Goal: Information Seeking & Learning: Find specific fact

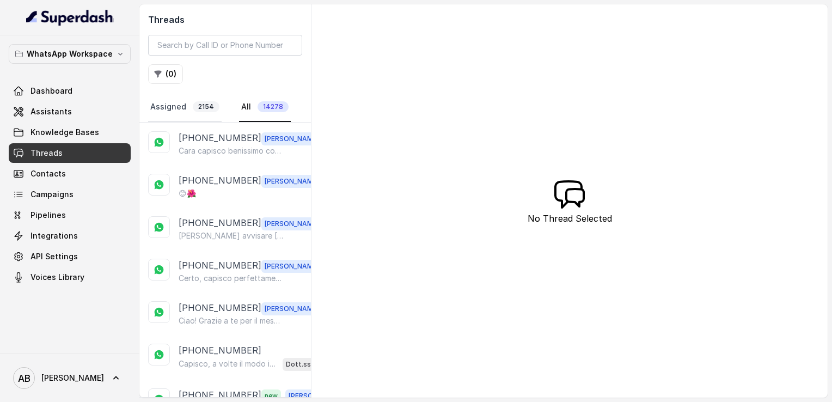
click at [167, 114] on link "Assigned 2154" at bounding box center [185, 107] width 74 height 29
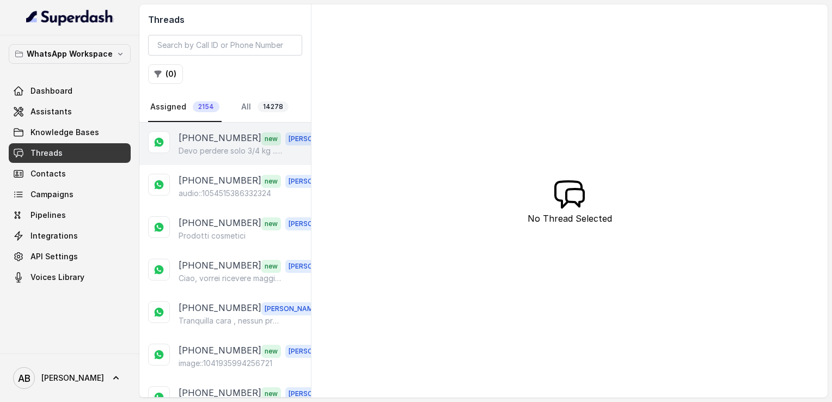
click at [213, 147] on p "Devo perdere solo 3/4 kg ...ma nn ci sto riuscendo" at bounding box center [231, 150] width 105 height 11
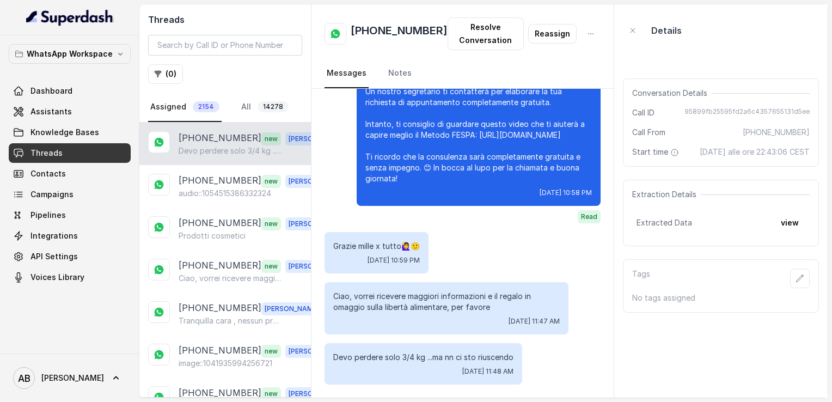
scroll to position [1398, 0]
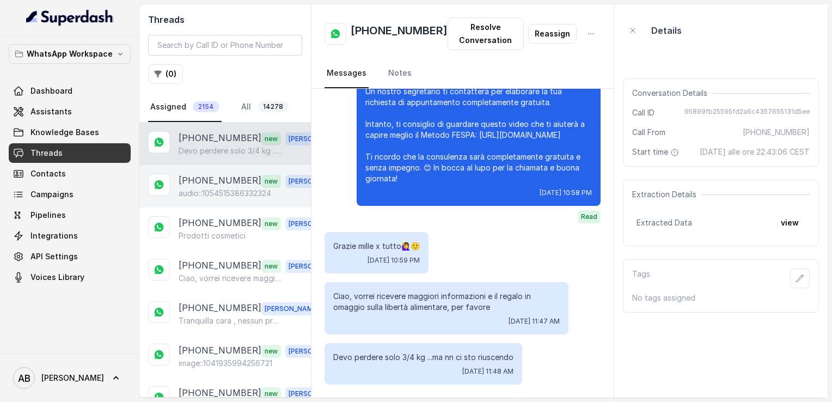
click at [261, 182] on span "new" at bounding box center [271, 181] width 20 height 13
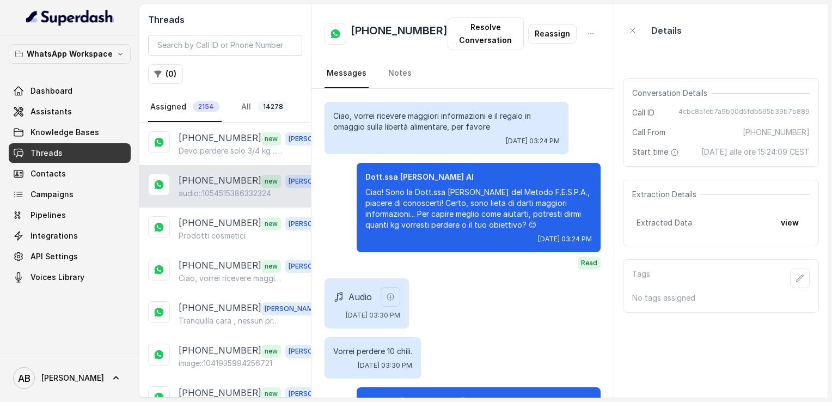
scroll to position [1203, 0]
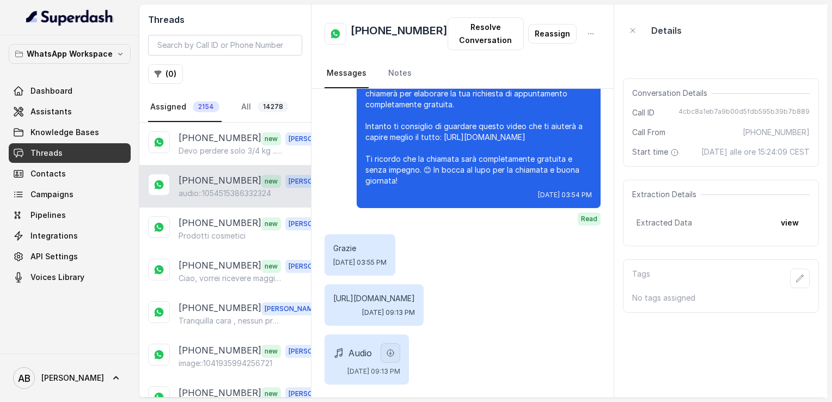
click at [400, 362] on button "button" at bounding box center [391, 353] width 20 height 20
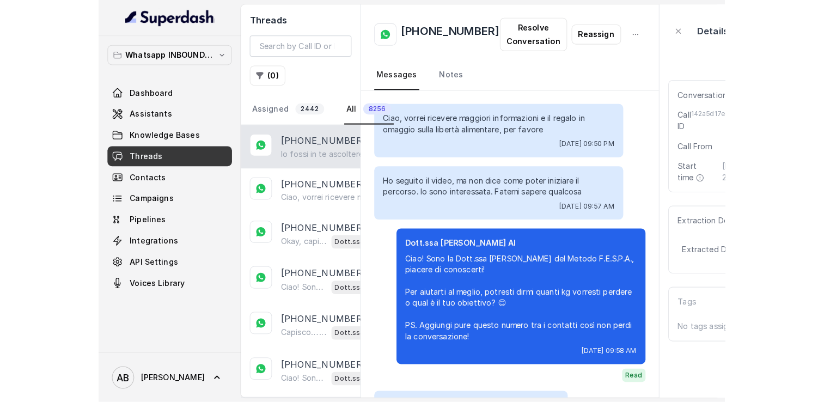
scroll to position [1302, 0]
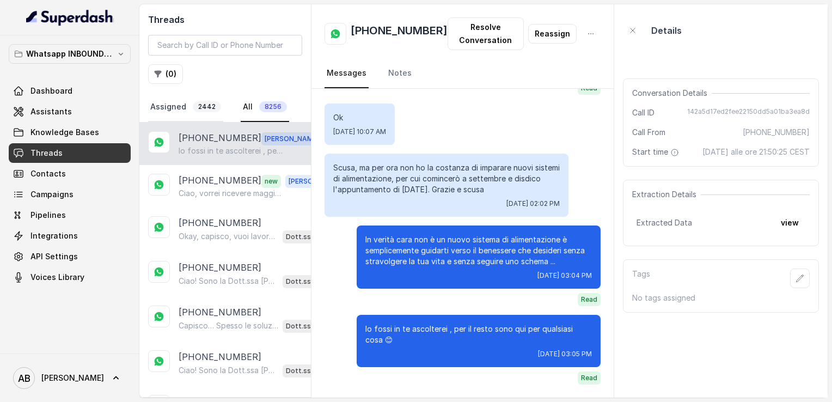
click at [173, 109] on link "Assigned 2442" at bounding box center [185, 107] width 75 height 29
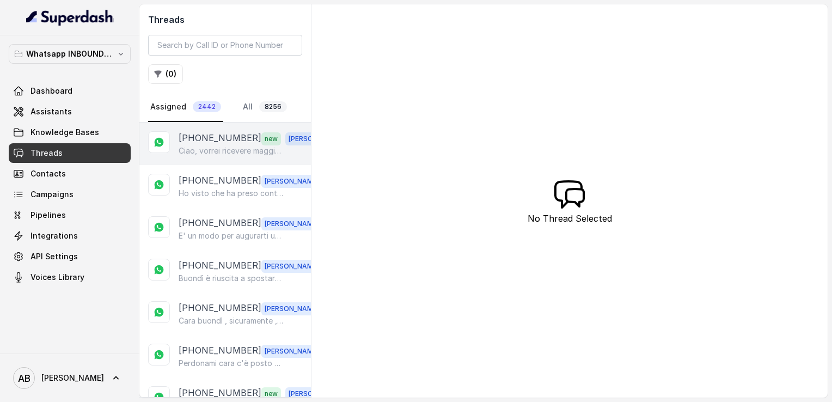
click at [205, 145] on p "Ciao, vorrei ricevere maggiori informazioni e il regalo in omaggio sulla libert…" at bounding box center [231, 150] width 105 height 11
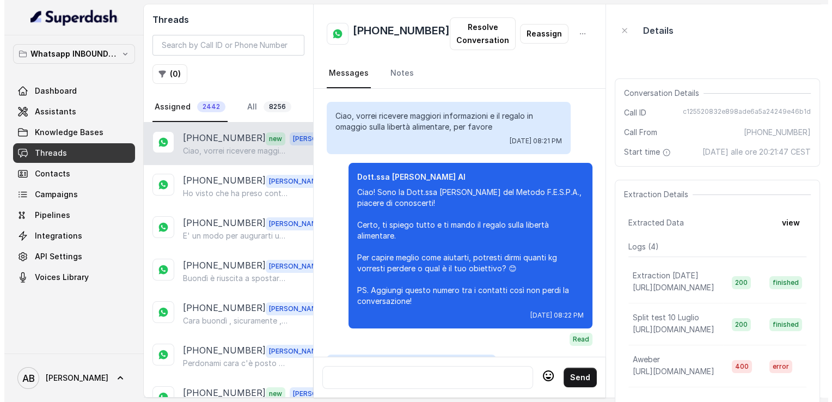
scroll to position [1270, 0]
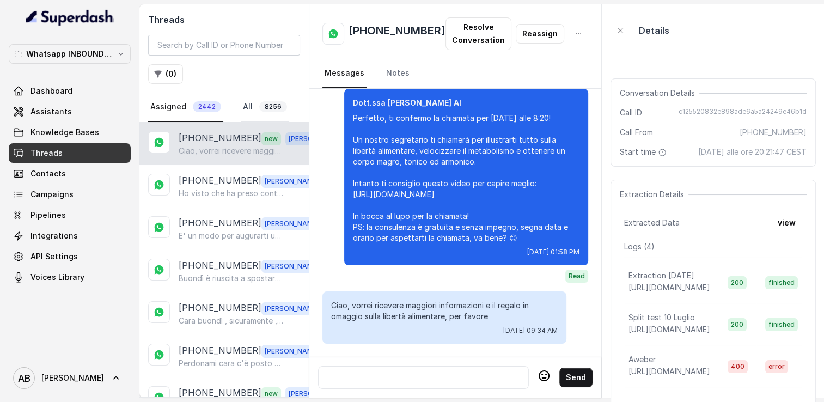
click at [248, 108] on link "All 8256" at bounding box center [265, 107] width 48 height 29
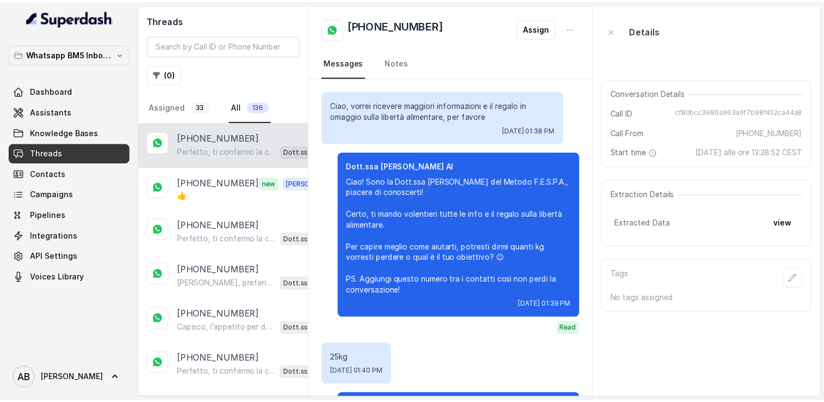
scroll to position [1139, 0]
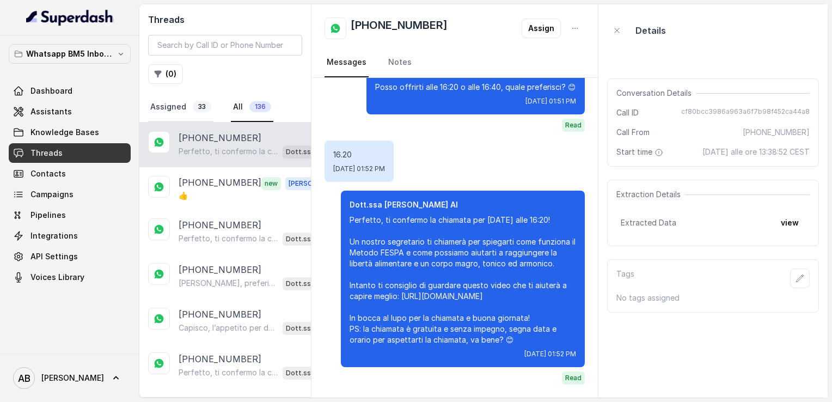
click at [173, 112] on link "Assigned 33" at bounding box center [180, 107] width 65 height 29
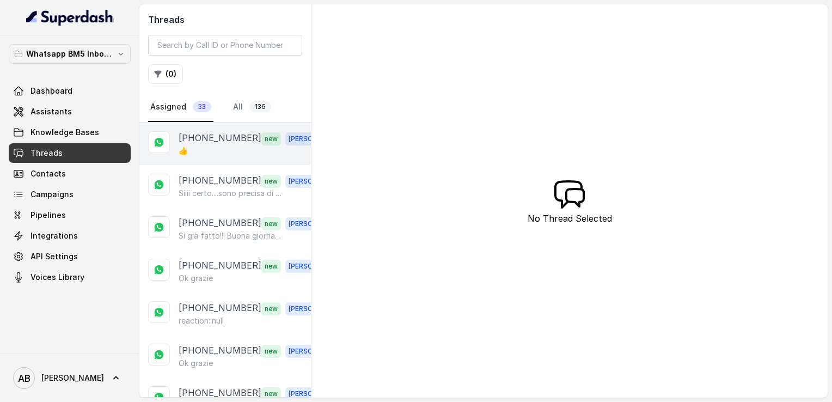
click at [206, 146] on div "👍" at bounding box center [256, 150] width 154 height 11
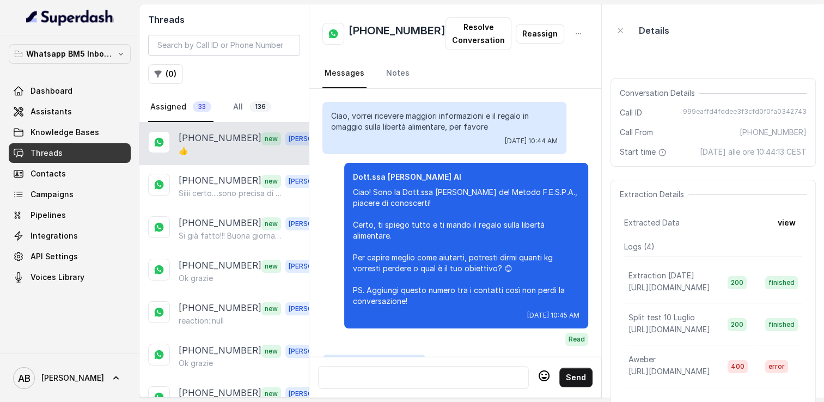
scroll to position [1568, 0]
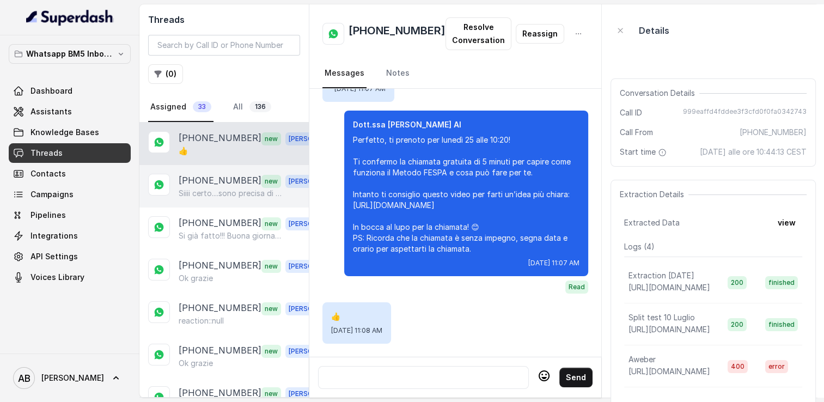
click at [207, 180] on p "[PHONE_NUMBER]" at bounding box center [220, 181] width 83 height 14
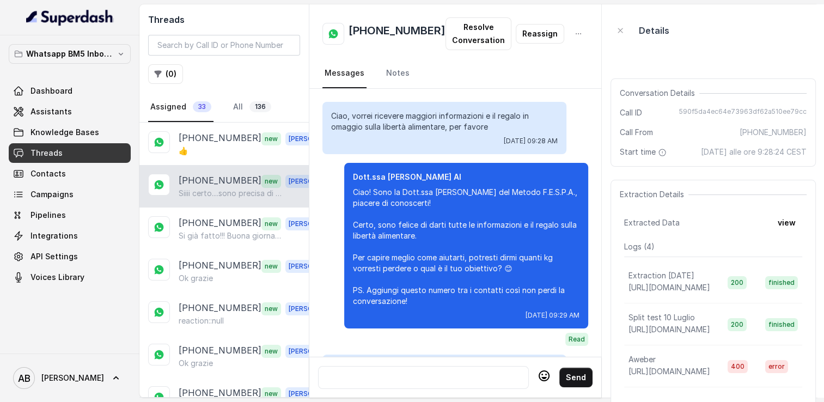
scroll to position [1418, 0]
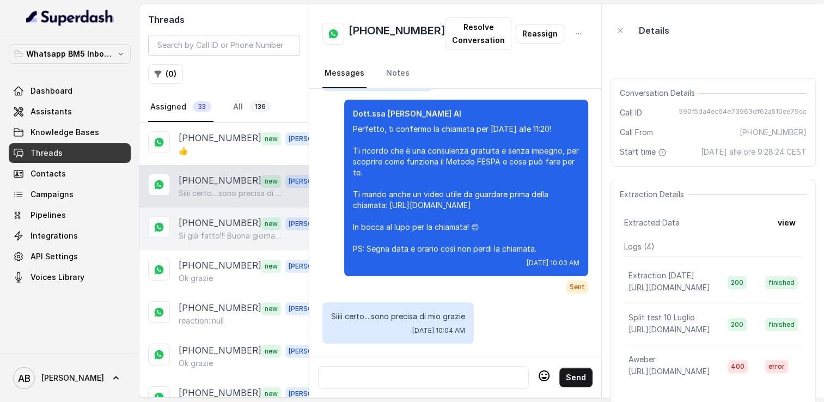
click at [213, 224] on p "[PHONE_NUMBER]" at bounding box center [220, 223] width 83 height 14
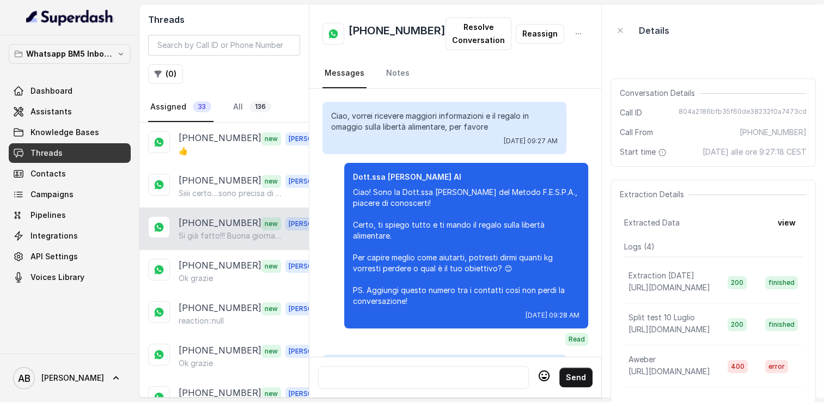
scroll to position [1268, 0]
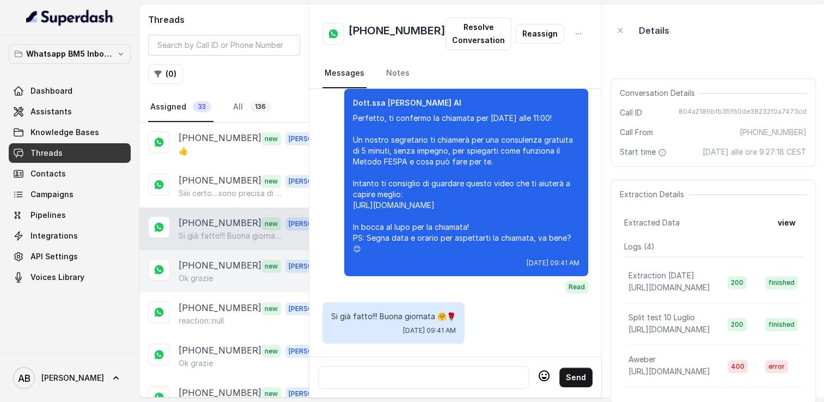
click at [216, 260] on p "[PHONE_NUMBER]" at bounding box center [220, 266] width 83 height 14
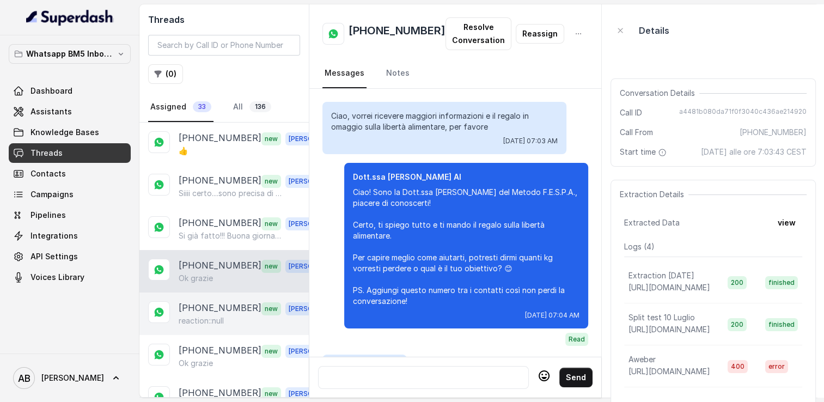
scroll to position [1424, 0]
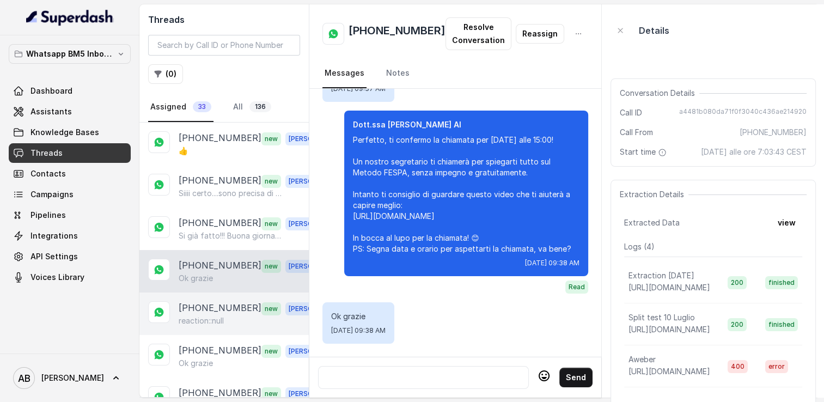
click at [222, 296] on div "+393406547908 new Alessandro reaction::null" at bounding box center [223, 313] width 169 height 42
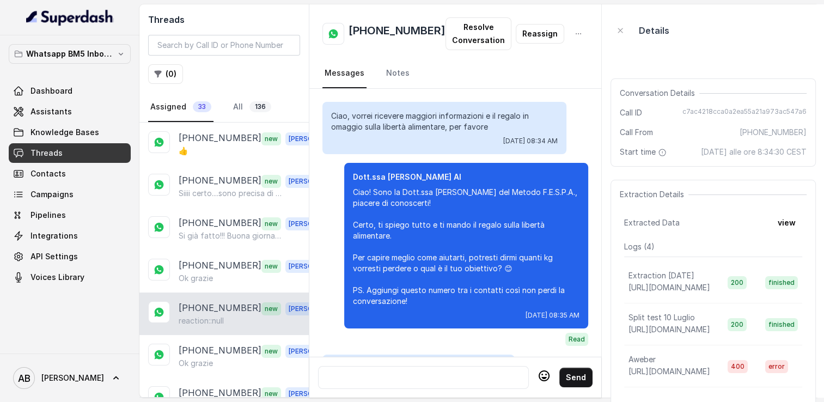
scroll to position [1165, 0]
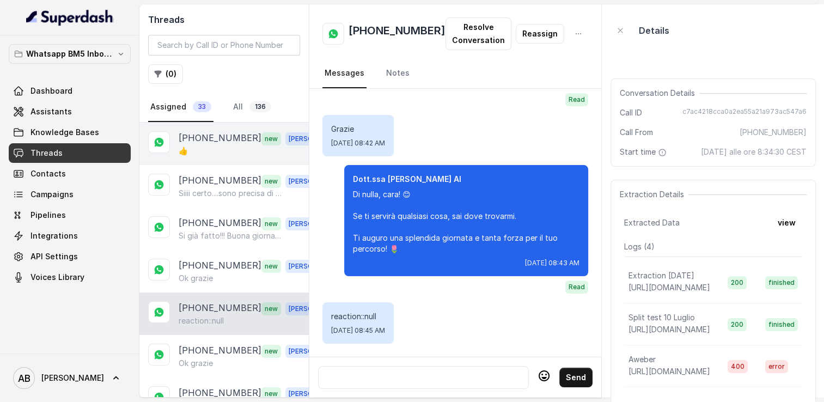
click at [207, 146] on div "👍" at bounding box center [255, 150] width 152 height 11
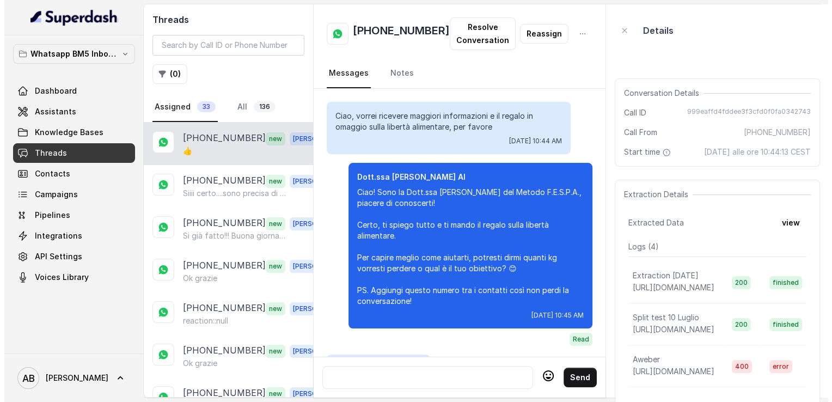
scroll to position [1568, 0]
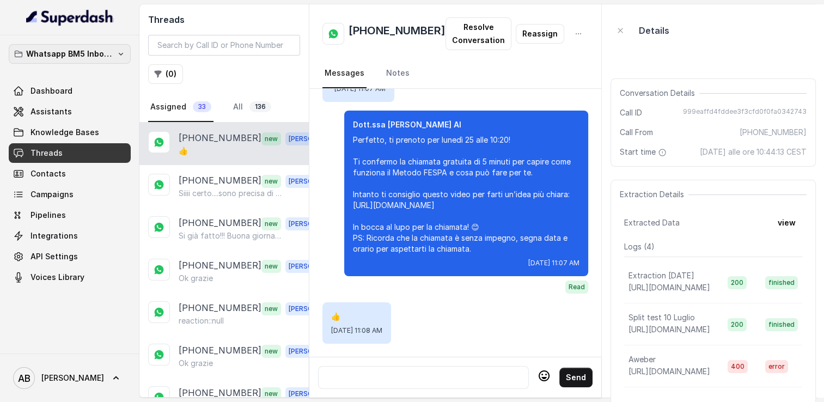
click at [68, 55] on p "Whatsapp BM5 Inbound" at bounding box center [69, 53] width 87 height 13
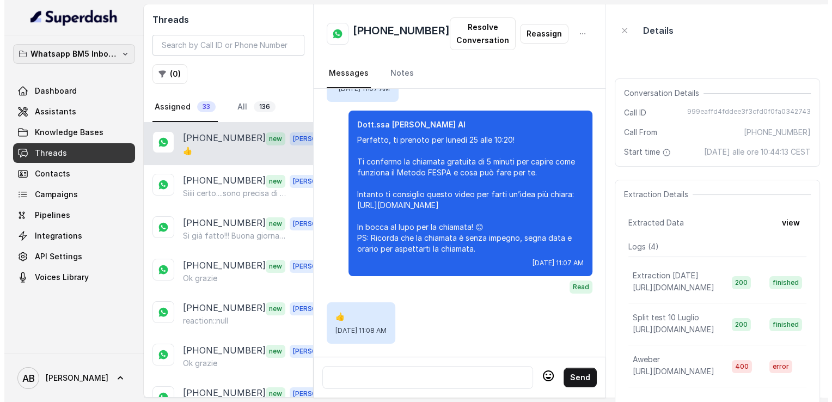
scroll to position [1557, 0]
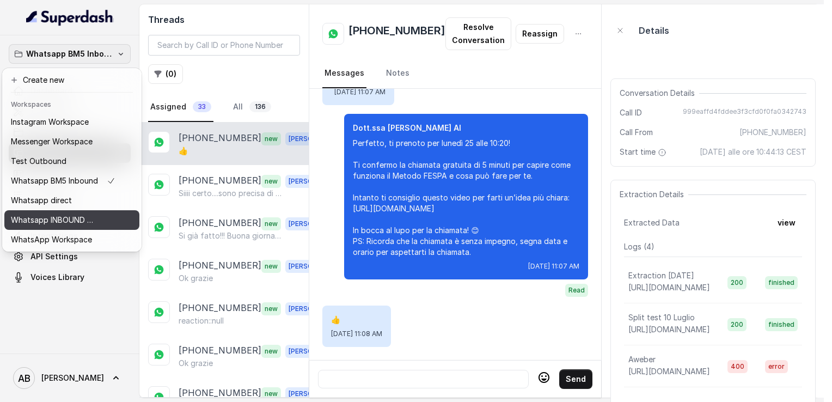
click at [71, 219] on p "Whatsapp INBOUND Workspace" at bounding box center [54, 219] width 87 height 13
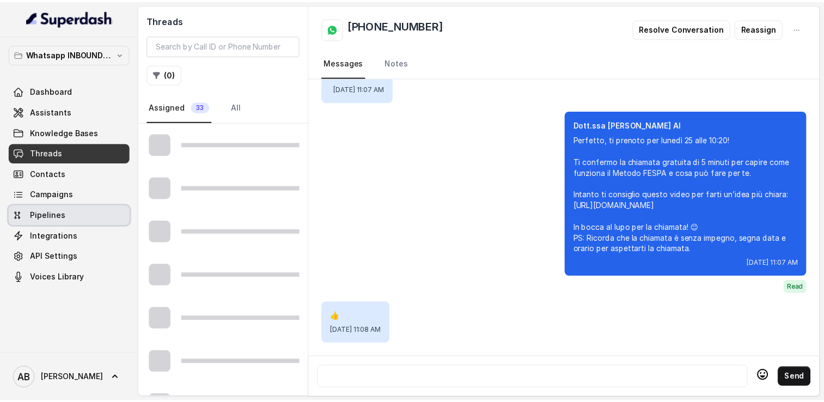
scroll to position [1420, 0]
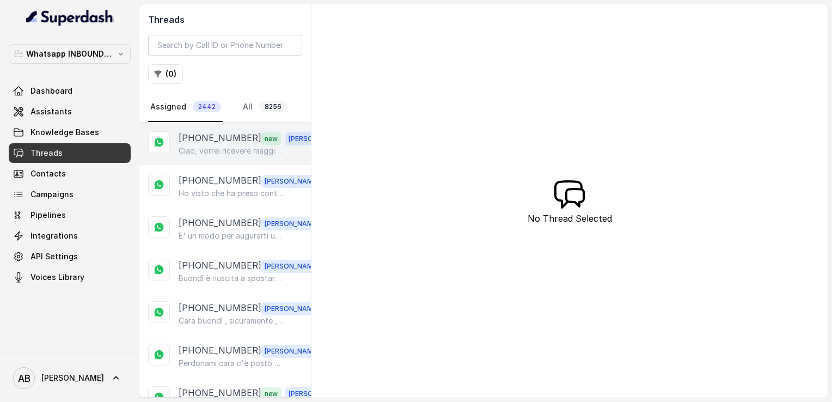
click at [215, 143] on p "[PHONE_NUMBER]" at bounding box center [220, 138] width 83 height 14
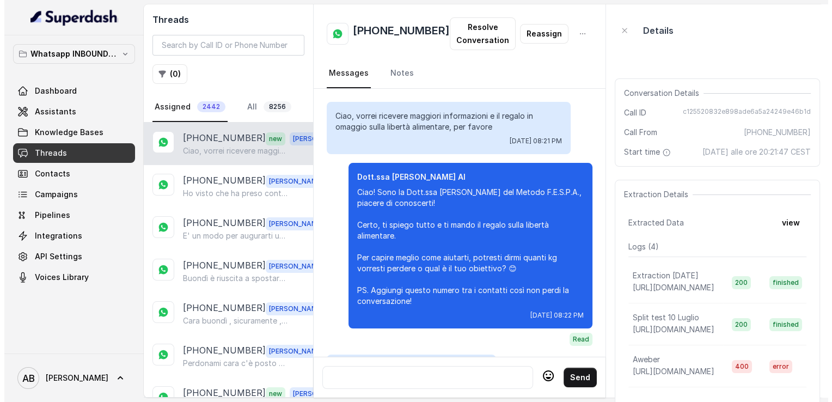
scroll to position [1270, 0]
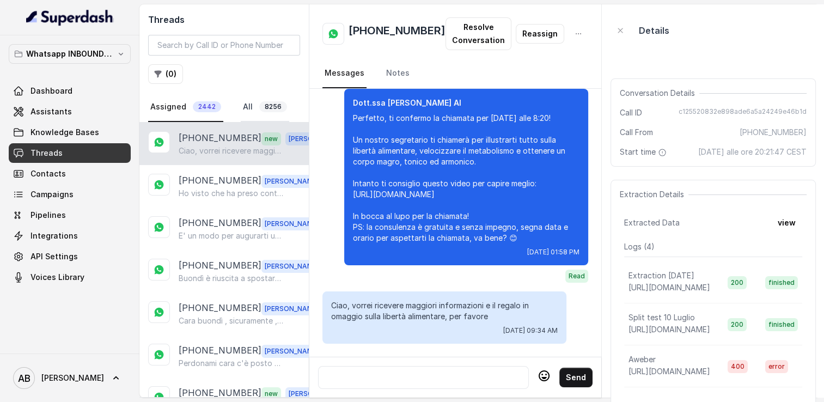
click at [242, 109] on link "All 8256" at bounding box center [265, 107] width 48 height 29
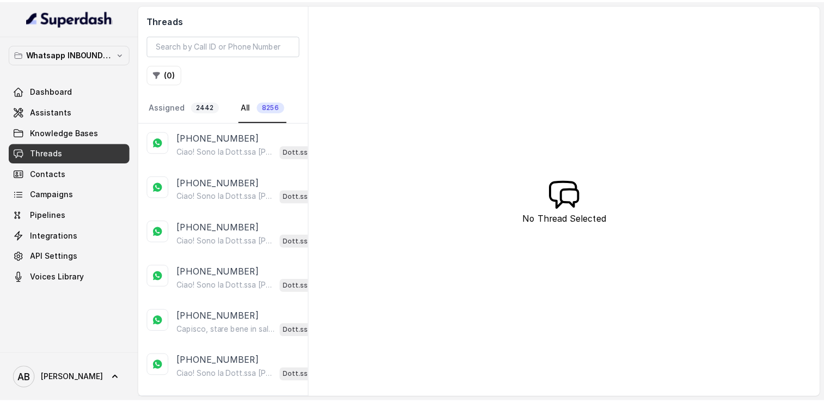
scroll to position [218, 0]
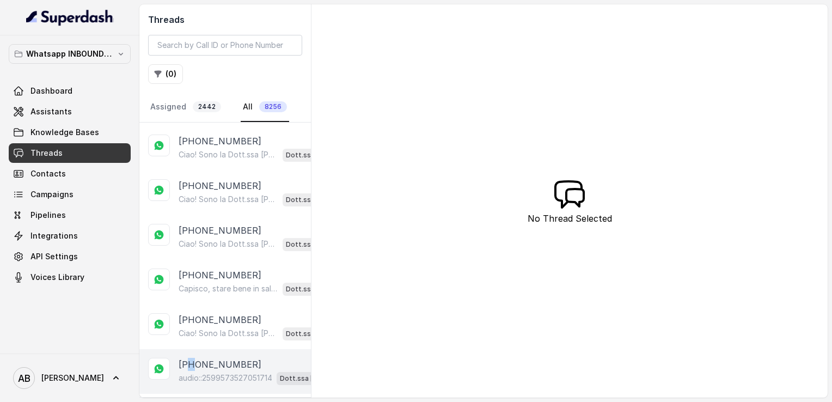
click at [192, 358] on p "[PHONE_NUMBER]" at bounding box center [220, 364] width 83 height 13
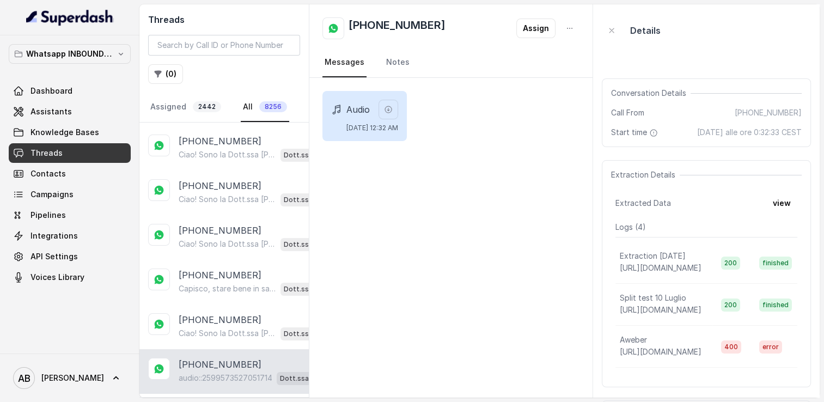
click at [407, 98] on div "Audio Sat, Aug 23, 2025, 12:32 AM" at bounding box center [364, 116] width 84 height 50
click at [393, 107] on icon "button" at bounding box center [388, 109] width 9 height 9
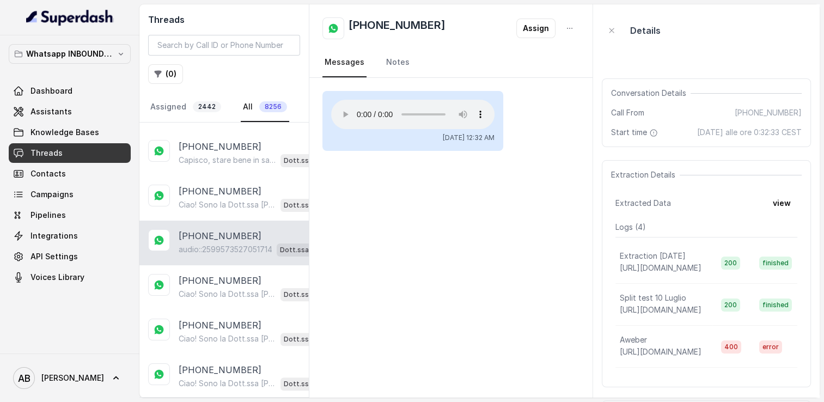
scroll to position [381, 0]
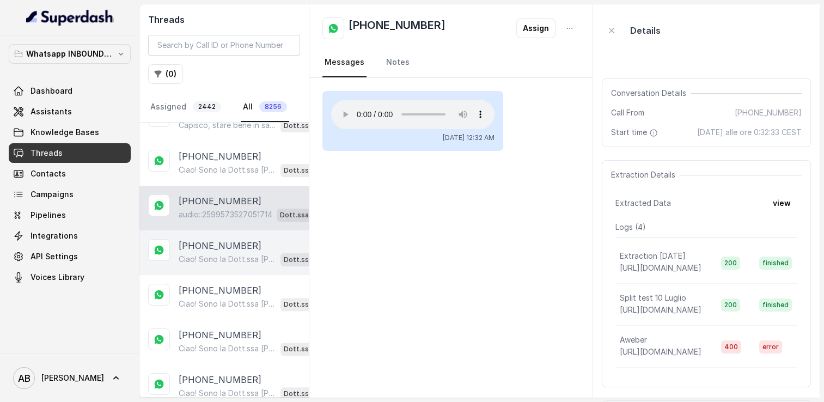
click at [229, 246] on p "[PHONE_NUMBER]" at bounding box center [220, 245] width 83 height 13
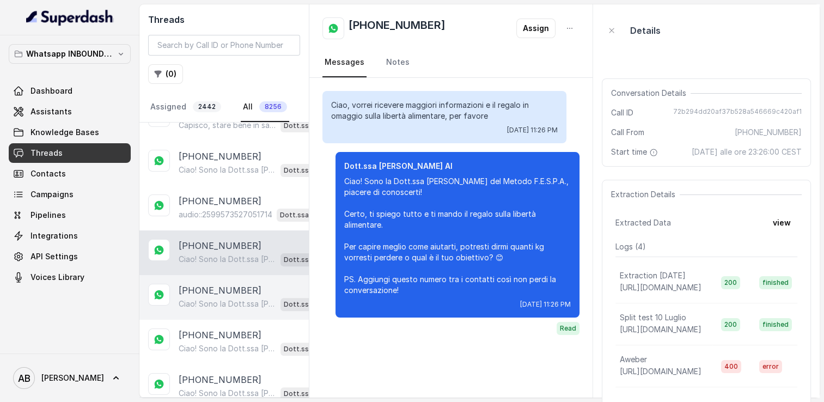
click at [227, 289] on p "[PHONE_NUMBER]" at bounding box center [220, 290] width 83 height 13
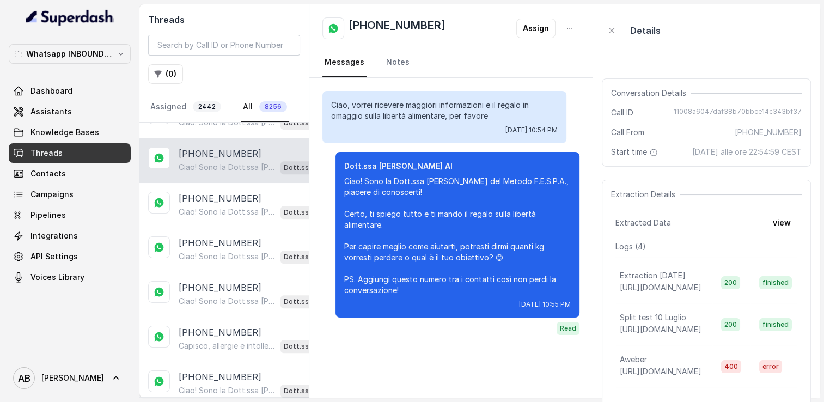
scroll to position [544, 0]
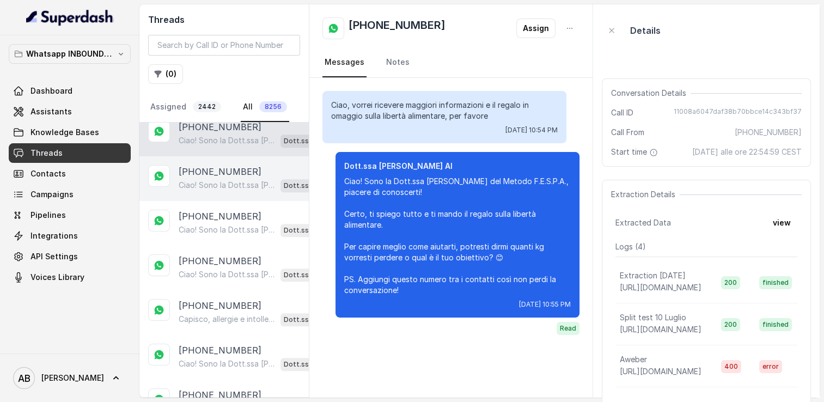
click at [213, 182] on p "Ciao! Sono la Dott.ssa [PERSON_NAME] del Metodo F.E.S.P.A., piacere di conoscer…" at bounding box center [227, 185] width 97 height 11
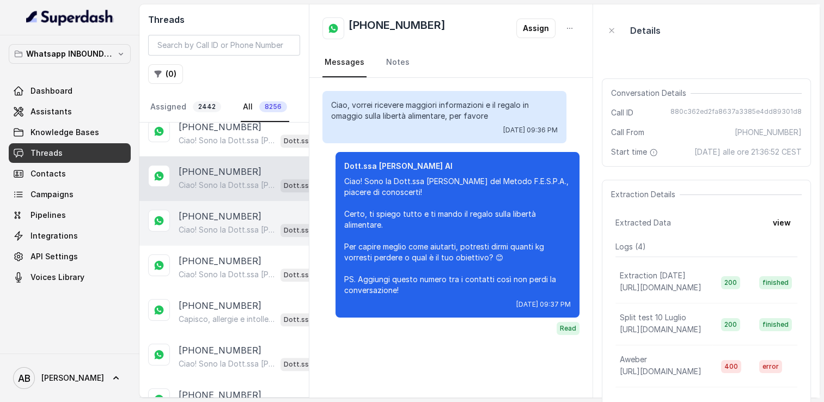
click at [216, 211] on p "[PHONE_NUMBER]" at bounding box center [220, 216] width 83 height 13
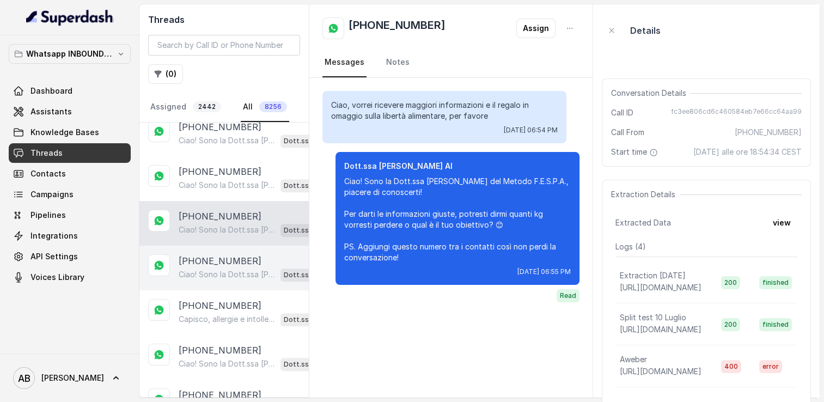
drag, startPoint x: 212, startPoint y: 254, endPoint x: 212, endPoint y: 274, distance: 20.1
click at [212, 255] on p "[PHONE_NUMBER]" at bounding box center [220, 260] width 83 height 13
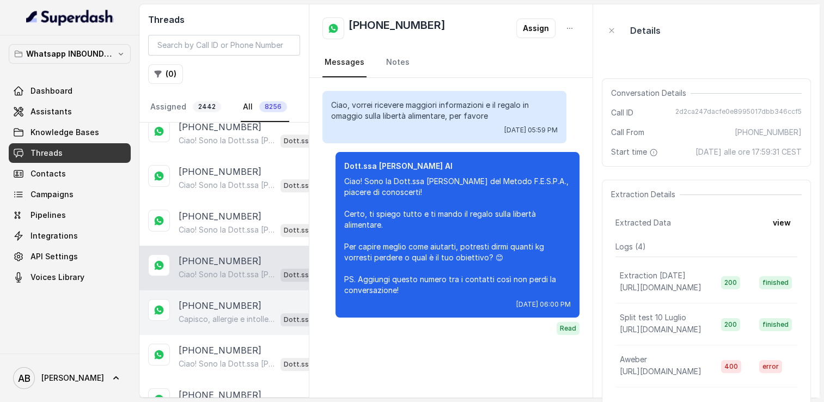
click at [211, 304] on p "[PHONE_NUMBER]" at bounding box center [220, 305] width 83 height 13
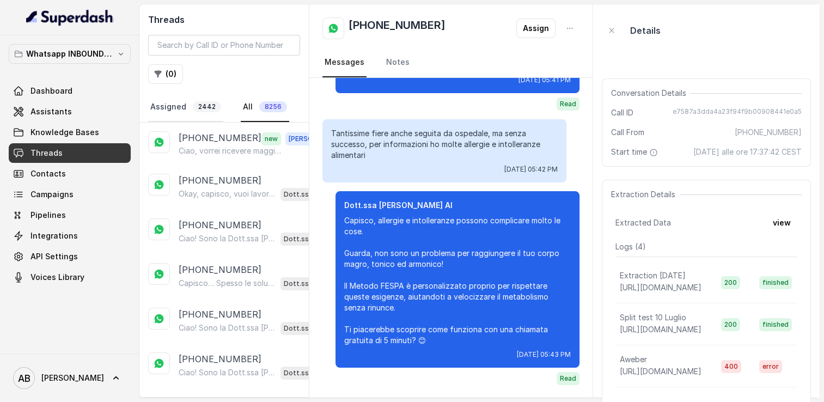
click at [175, 107] on link "Assigned 2442" at bounding box center [185, 107] width 75 height 29
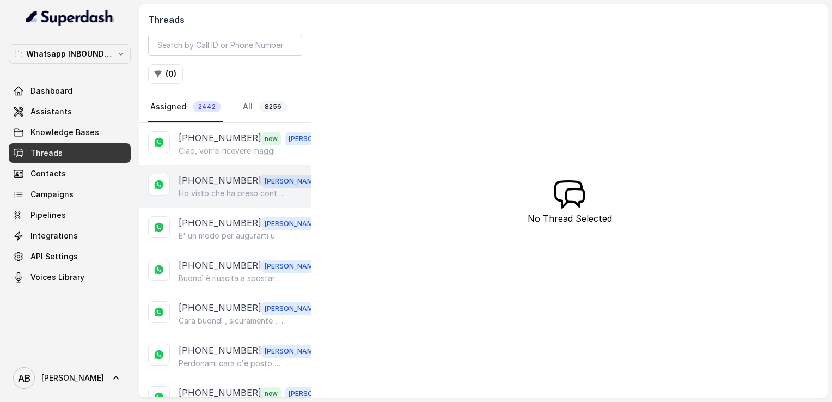
click at [214, 189] on p "Ho visto che ha preso contatto con la mia assistente Asia , le auguro una buona…" at bounding box center [231, 193] width 105 height 11
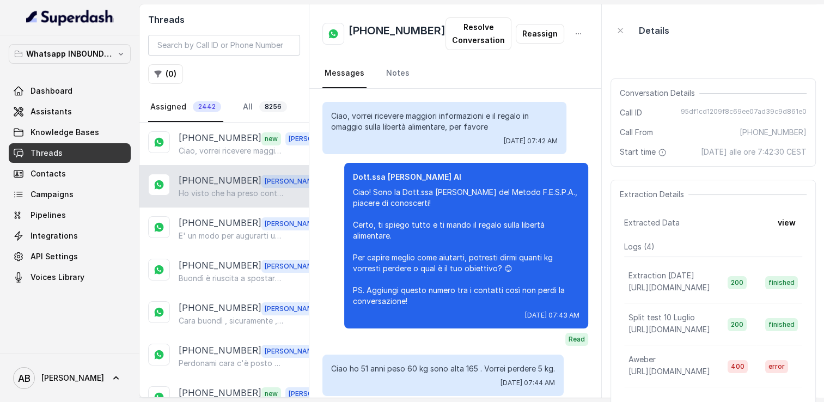
scroll to position [2105, 0]
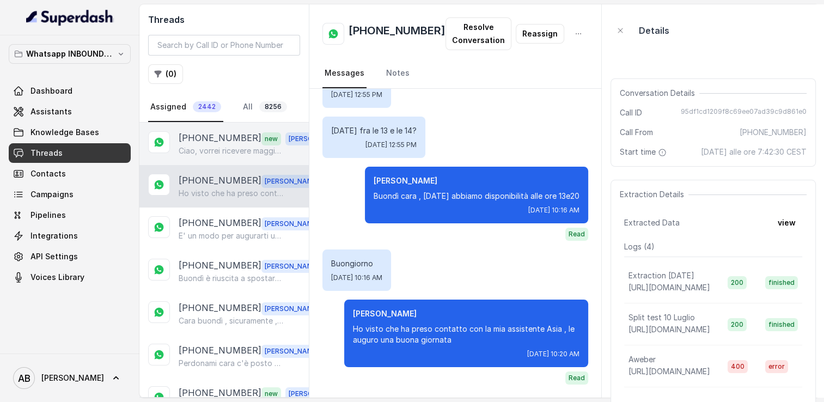
click at [209, 150] on p "Ciao, vorrei ricevere maggiori informazioni e il regalo in omaggio sulla libert…" at bounding box center [231, 150] width 105 height 11
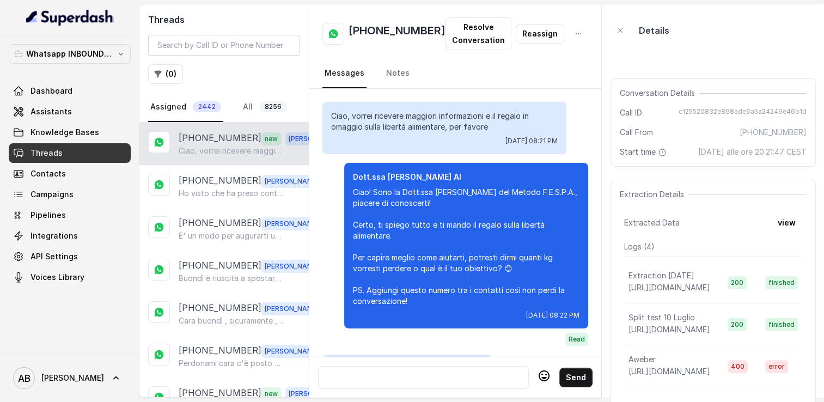
scroll to position [1270, 0]
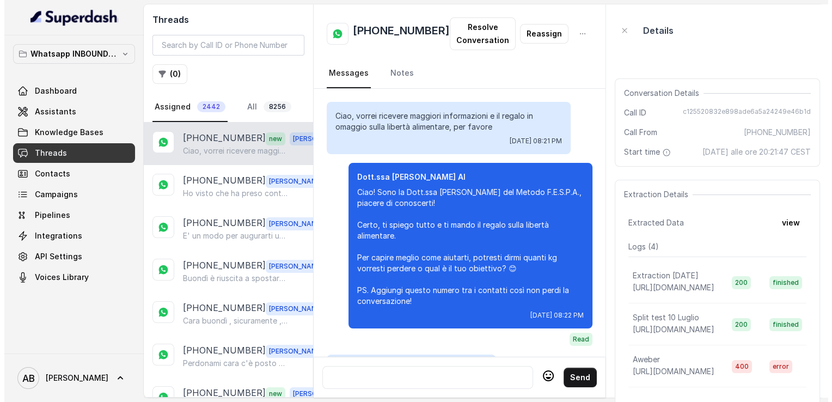
scroll to position [1270, 0]
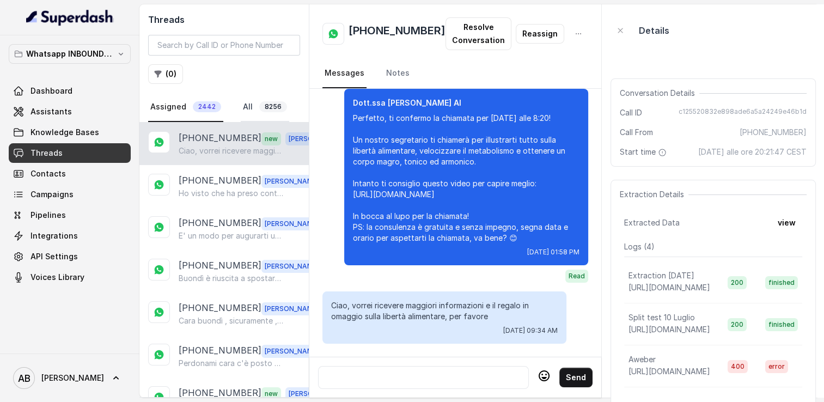
click at [246, 111] on link "All 8256" at bounding box center [265, 107] width 48 height 29
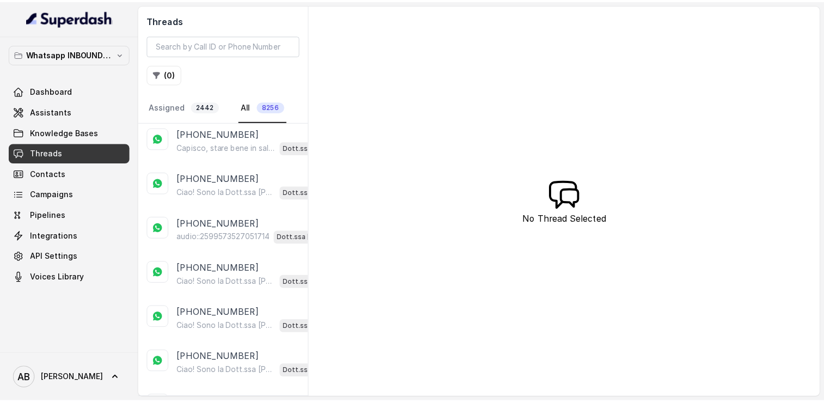
scroll to position [381, 0]
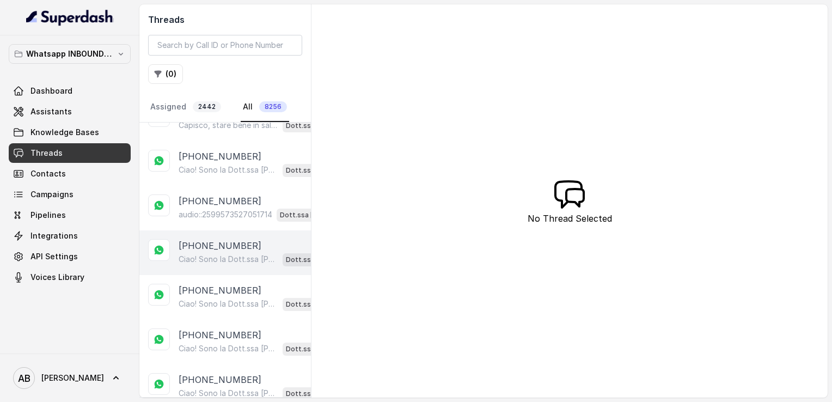
click at [223, 254] on p "Ciao! Sono la Dott.ssa [PERSON_NAME] del Metodo F.E.S.P.A., piacere di conoscer…" at bounding box center [229, 259] width 100 height 11
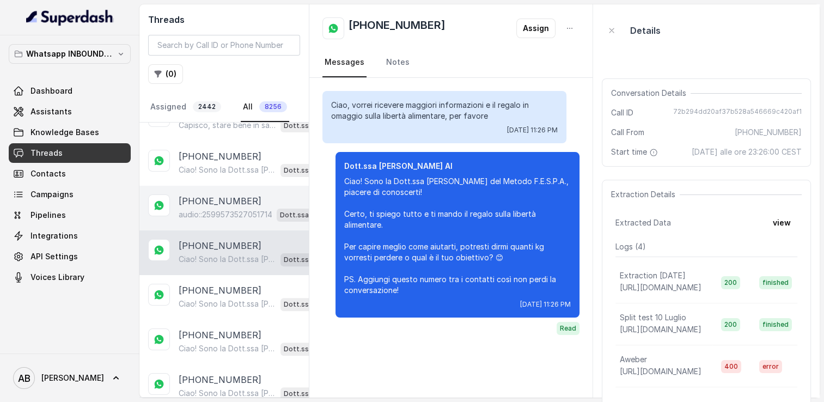
click at [209, 213] on p "audio::2599573527051714" at bounding box center [226, 214] width 94 height 11
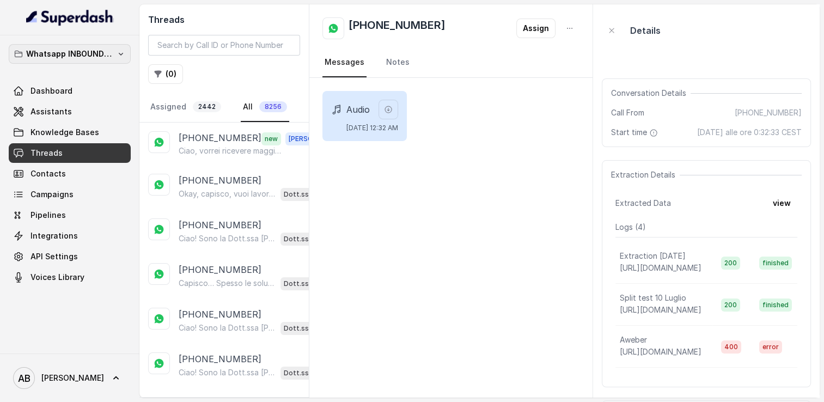
click at [82, 52] on p "Whatsapp INBOUND Workspace" at bounding box center [69, 53] width 87 height 13
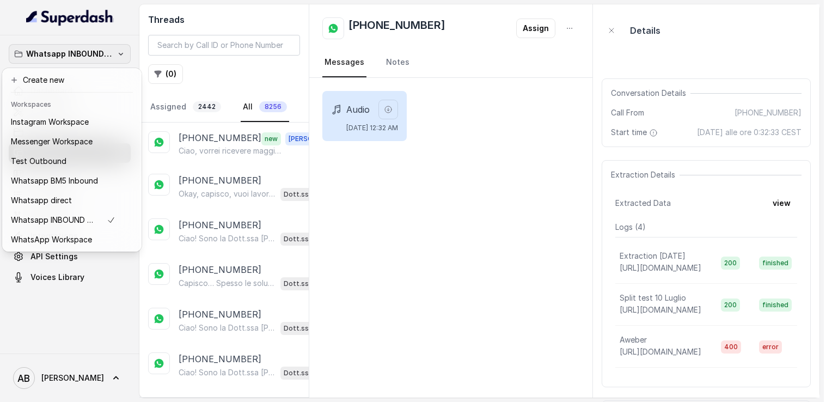
click at [442, 266] on div "Whatsapp INBOUND Workspace Dashboard Assistants Knowledge Bases Threads Contact…" at bounding box center [412, 201] width 824 height 402
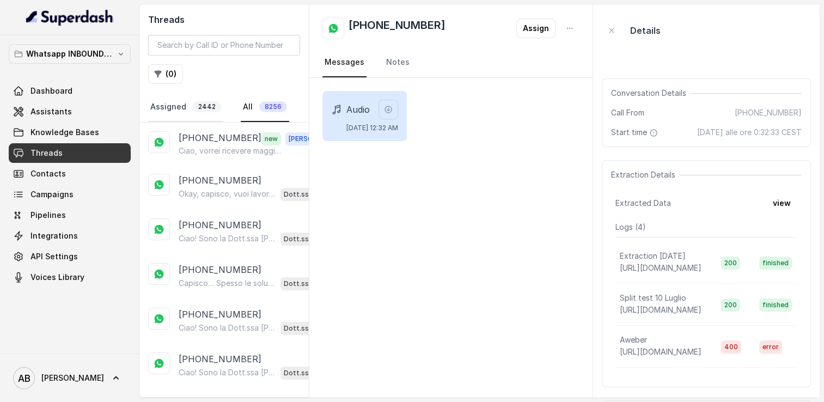
click at [175, 112] on link "Assigned 2442" at bounding box center [185, 107] width 75 height 29
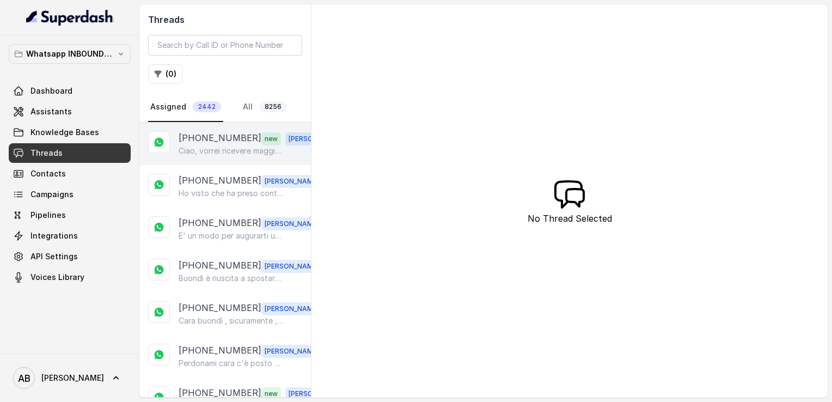
click at [220, 133] on p "[PHONE_NUMBER]" at bounding box center [220, 138] width 83 height 14
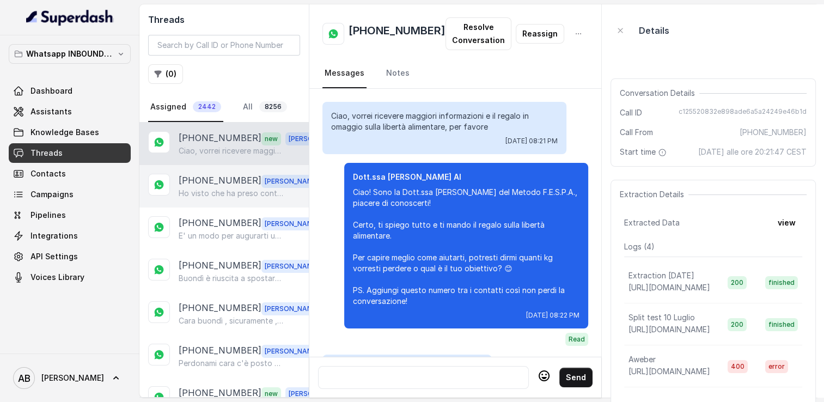
scroll to position [1270, 0]
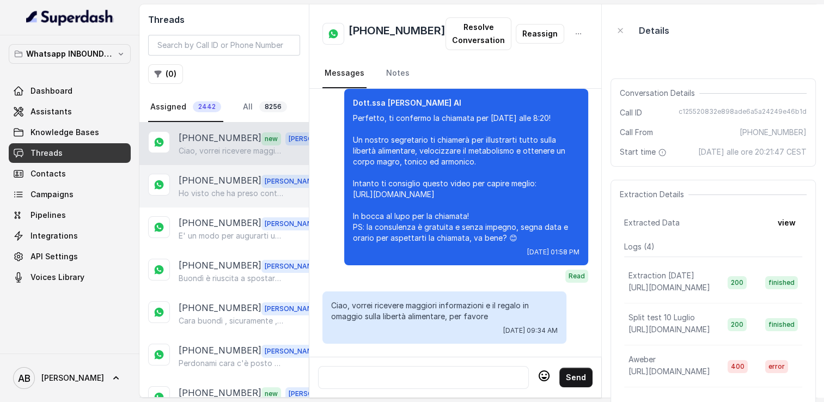
click at [216, 174] on p "[PHONE_NUMBER]" at bounding box center [220, 181] width 83 height 14
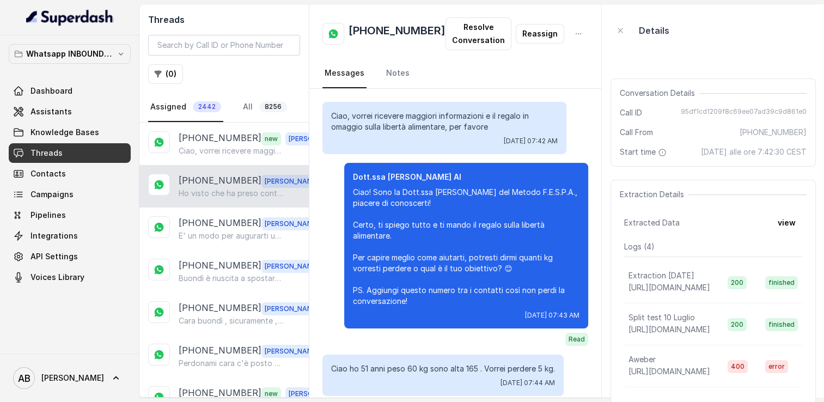
scroll to position [2105, 0]
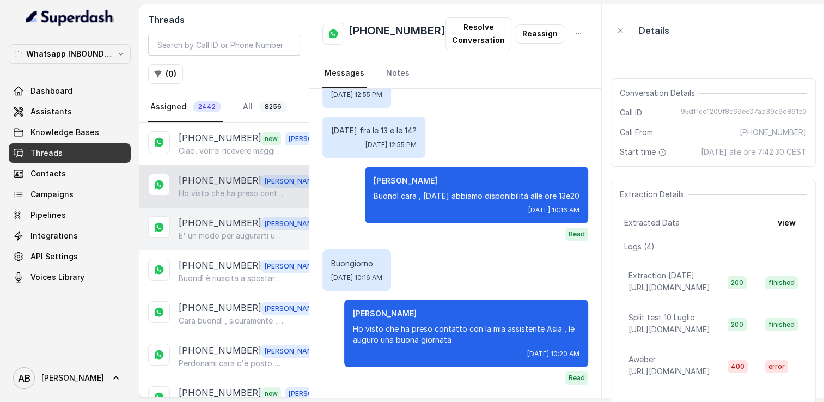
click at [209, 219] on p "[PHONE_NUMBER]" at bounding box center [220, 223] width 83 height 14
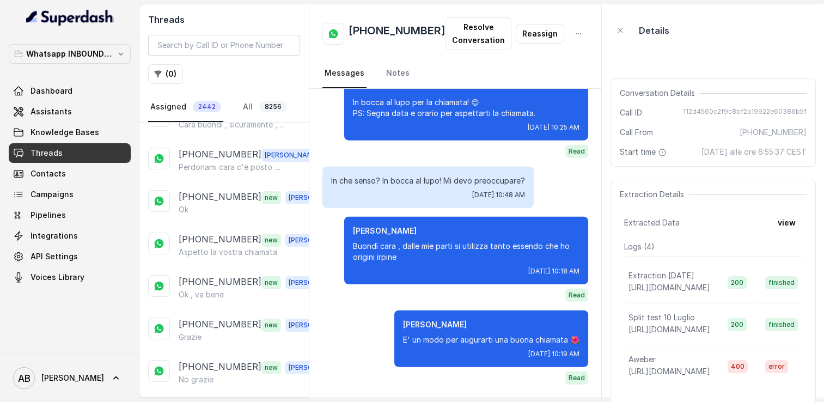
scroll to position [218, 0]
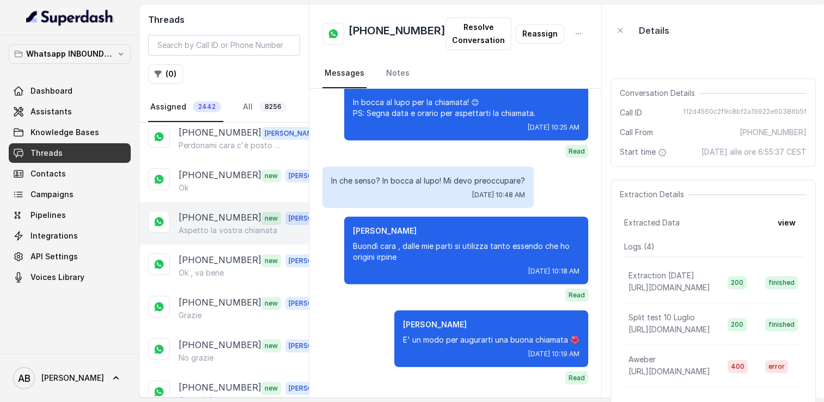
click at [216, 213] on p "[PHONE_NUMBER]" at bounding box center [220, 218] width 83 height 14
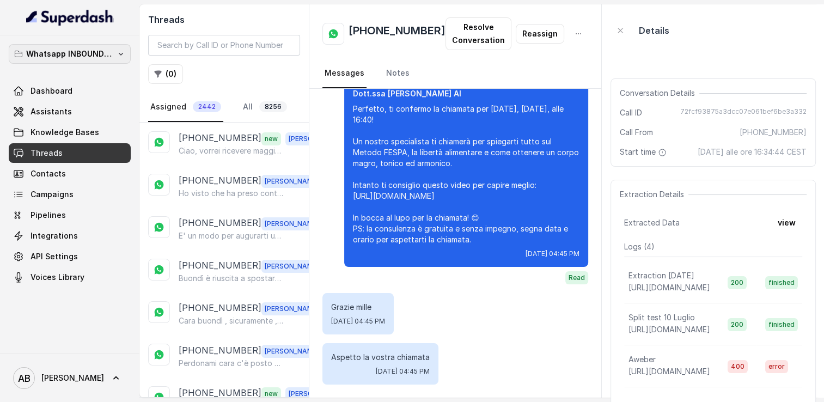
click at [103, 50] on p "Whatsapp INBOUND Workspace" at bounding box center [69, 53] width 87 height 13
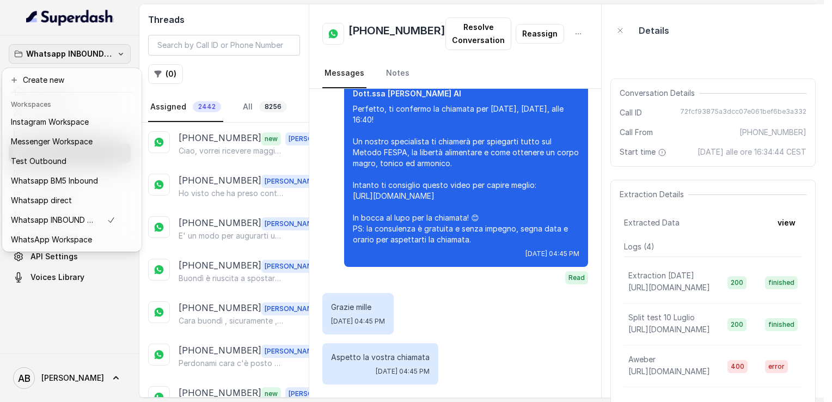
click at [497, 354] on div "Whatsapp INBOUND Workspace Dashboard Assistants Knowledge Bases Threads Contact…" at bounding box center [412, 201] width 824 height 402
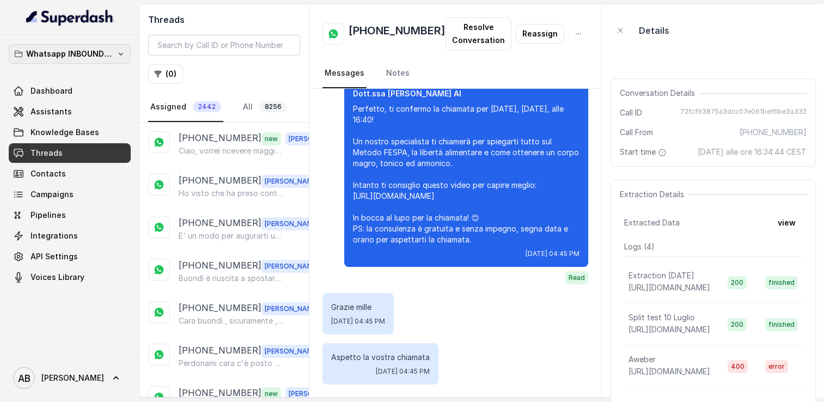
click at [75, 56] on p "Whatsapp INBOUND Workspace" at bounding box center [69, 53] width 87 height 13
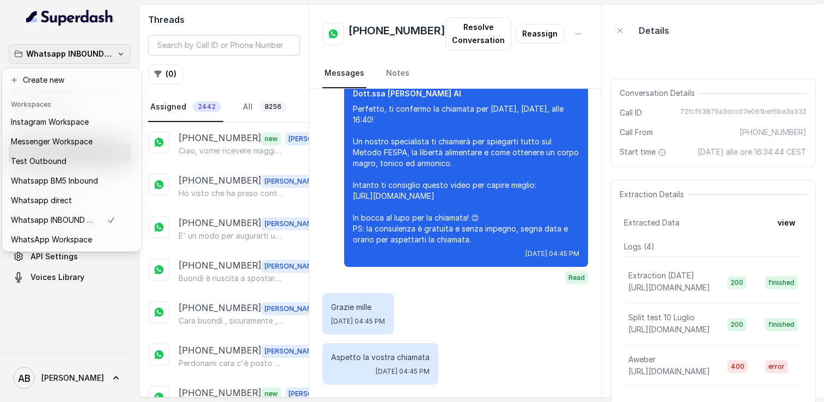
click at [329, 204] on div "Whatsapp INBOUND Workspace Dashboard Assistants Knowledge Bases Threads Contact…" at bounding box center [412, 201] width 824 height 402
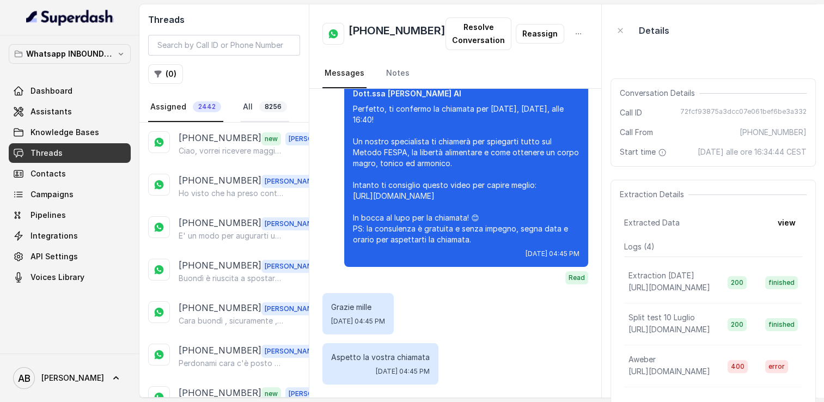
click at [241, 104] on link "All 8256" at bounding box center [265, 107] width 48 height 29
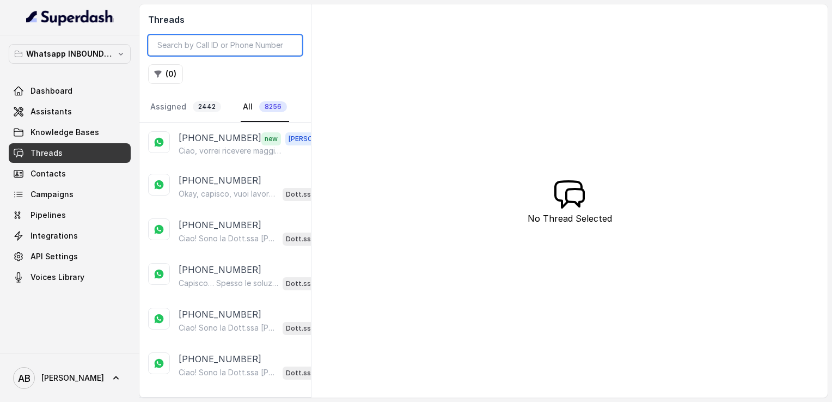
click at [218, 46] on input "search" at bounding box center [225, 45] width 154 height 21
paste input "3898816011"
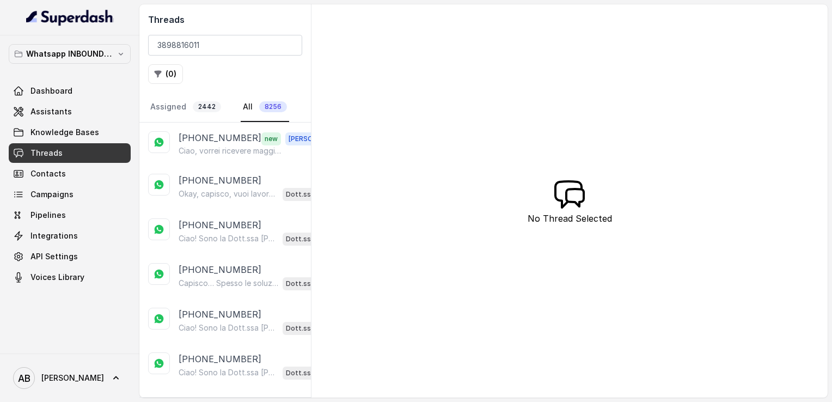
drag, startPoint x: 218, startPoint y: 46, endPoint x: 255, endPoint y: 131, distance: 92.7
click at [261, 132] on span "new" at bounding box center [271, 138] width 20 height 13
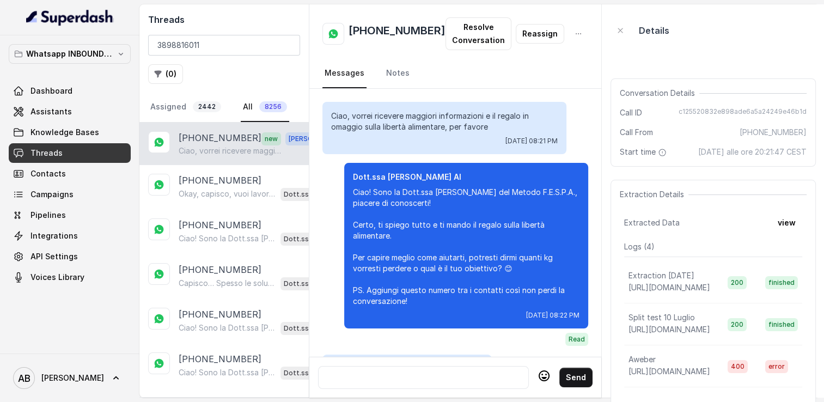
scroll to position [1270, 0]
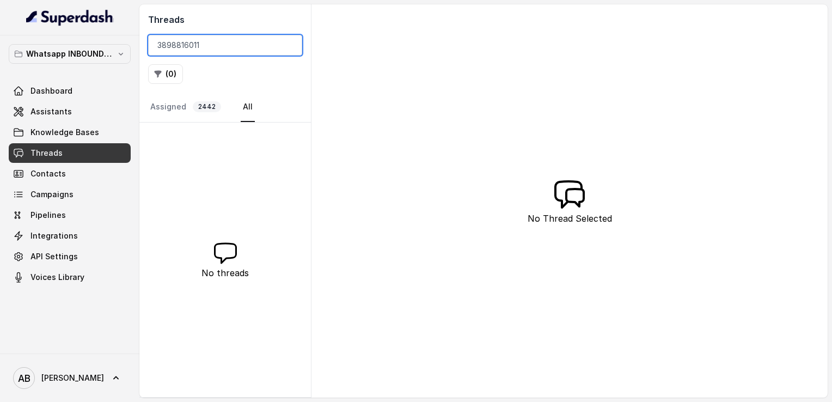
click at [213, 45] on input "3898816011" at bounding box center [225, 45] width 154 height 21
type input "3898816011"
click at [67, 56] on p "Whatsapp INBOUND Workspace" at bounding box center [69, 53] width 87 height 13
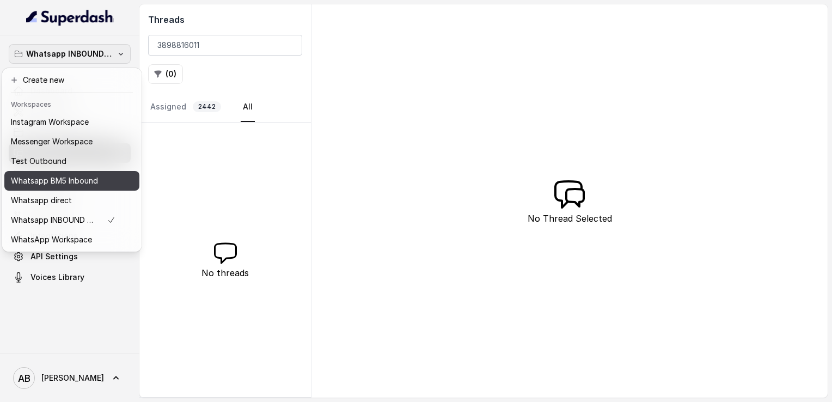
click at [58, 177] on p "Whatsapp BM5 Inbound" at bounding box center [54, 180] width 87 height 13
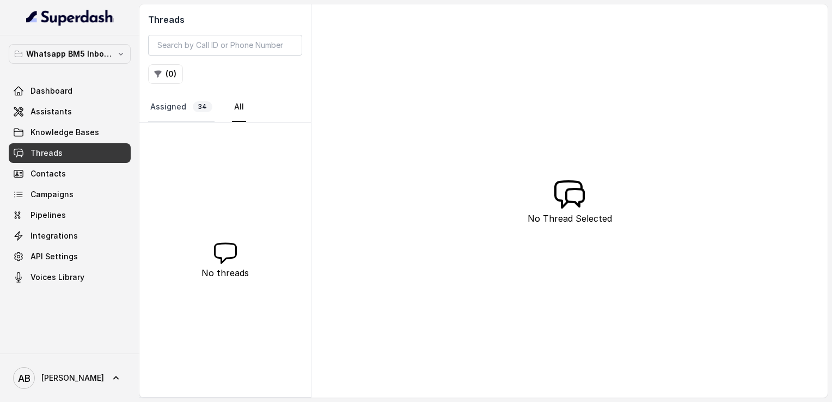
click at [165, 111] on link "Assigned 34" at bounding box center [181, 107] width 66 height 29
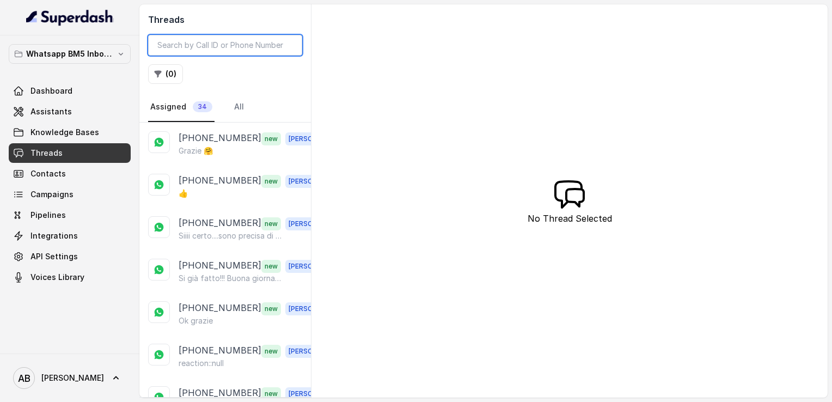
click at [204, 48] on input "search" at bounding box center [225, 45] width 154 height 21
paste input "3898816011"
type input "3898816011"
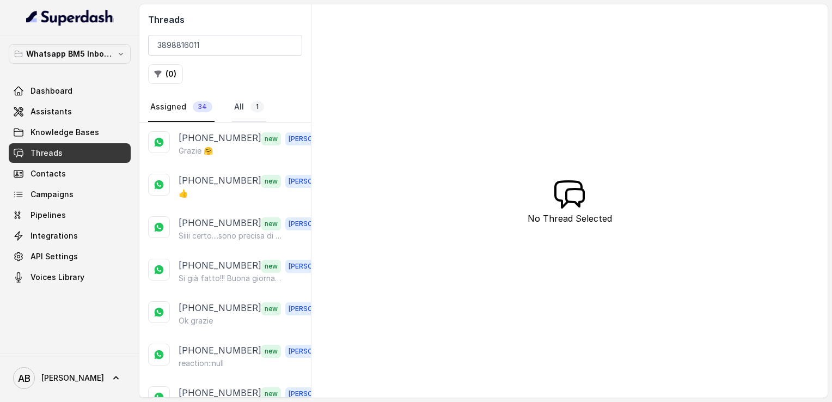
click at [237, 102] on link "All 1" at bounding box center [249, 107] width 34 height 29
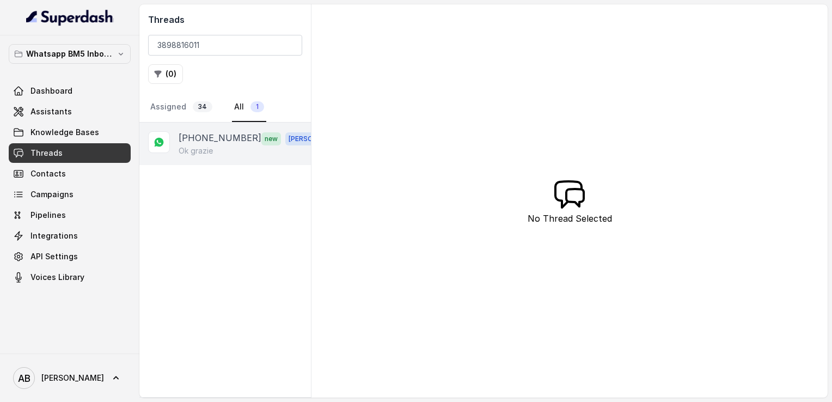
click at [205, 131] on p "[PHONE_NUMBER]" at bounding box center [220, 138] width 83 height 14
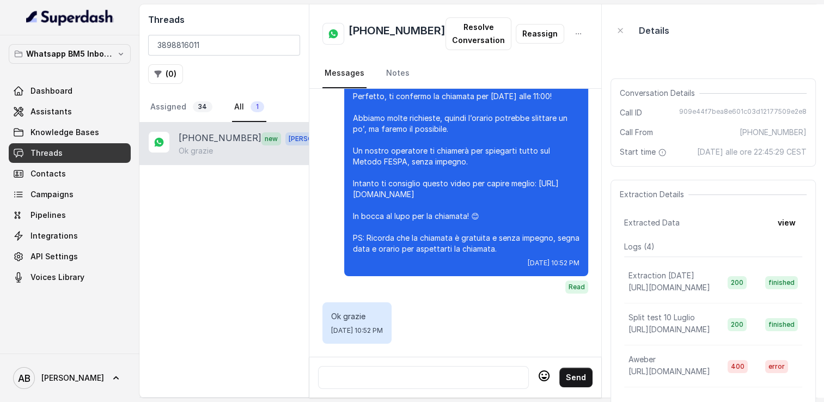
scroll to position [1039, 0]
click at [372, 36] on h2 "[PHONE_NUMBER]" at bounding box center [396, 34] width 97 height 22
copy h2 "[PHONE_NUMBER]"
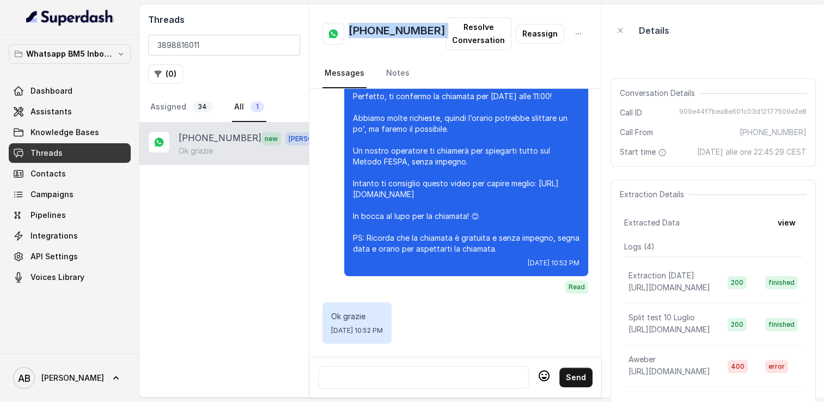
click at [407, 48] on div "[PHONE_NUMBER] Resolve Conversation Reassign" at bounding box center [455, 33] width 266 height 33
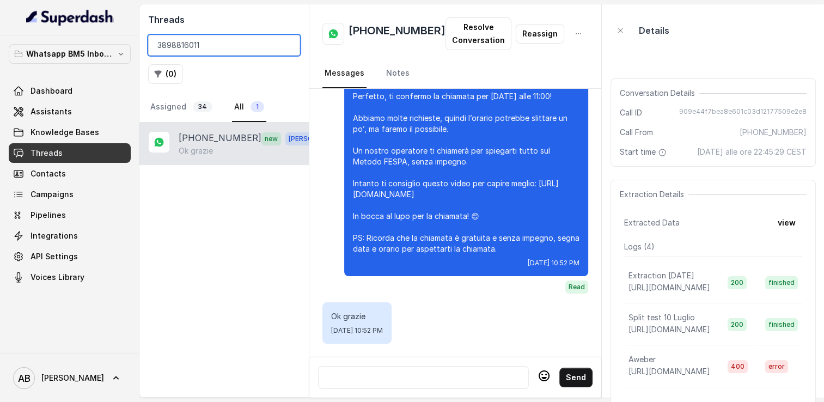
click at [289, 45] on input "3898816011" at bounding box center [224, 45] width 152 height 21
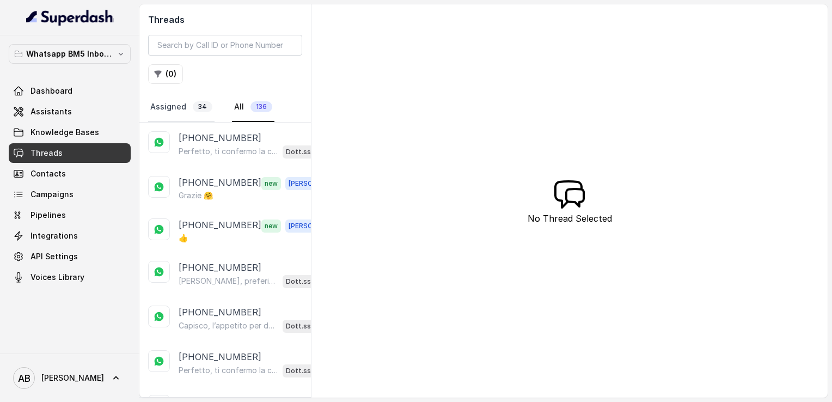
click at [158, 108] on link "Assigned 34" at bounding box center [181, 107] width 66 height 29
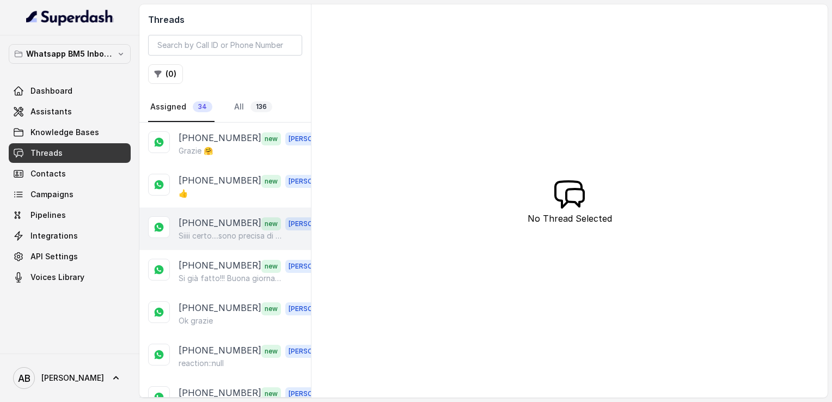
click at [218, 222] on p "[PHONE_NUMBER]" at bounding box center [220, 223] width 83 height 14
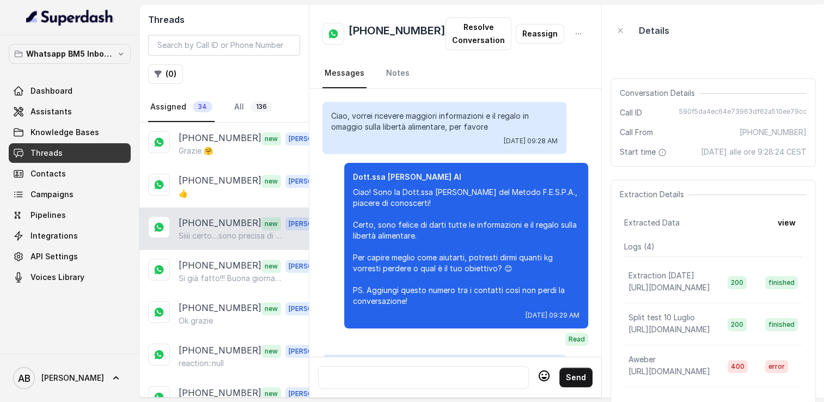
scroll to position [1418, 0]
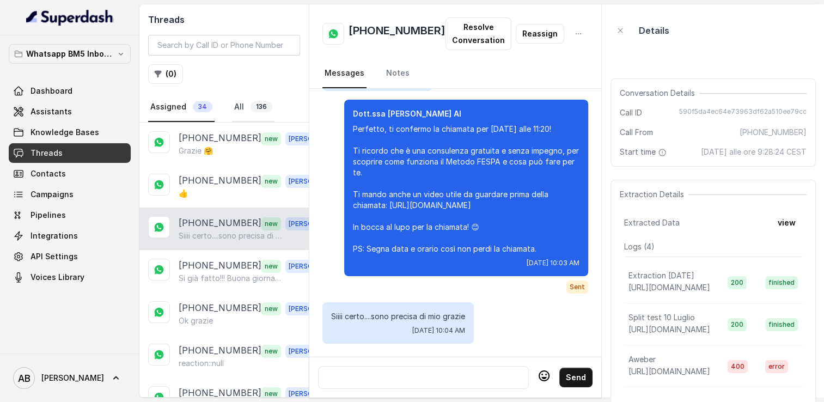
click at [237, 110] on link "All 136" at bounding box center [253, 107] width 42 height 29
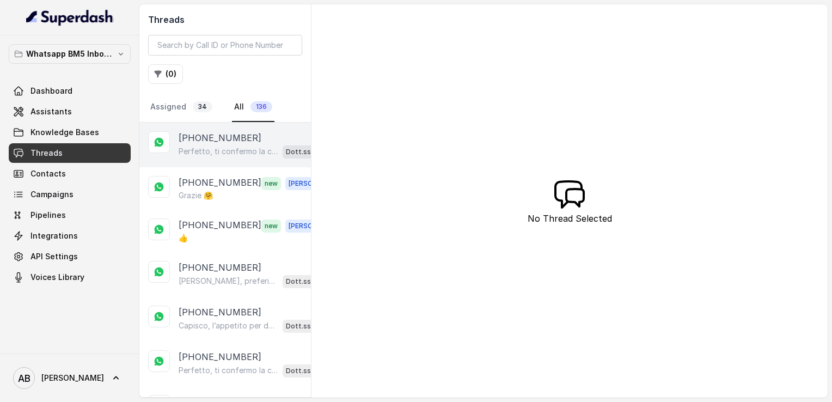
click at [240, 149] on p "Perfetto, ti confermo la chiamata per [DATE] alle 14:30! Un nostro segretario t…" at bounding box center [229, 151] width 100 height 11
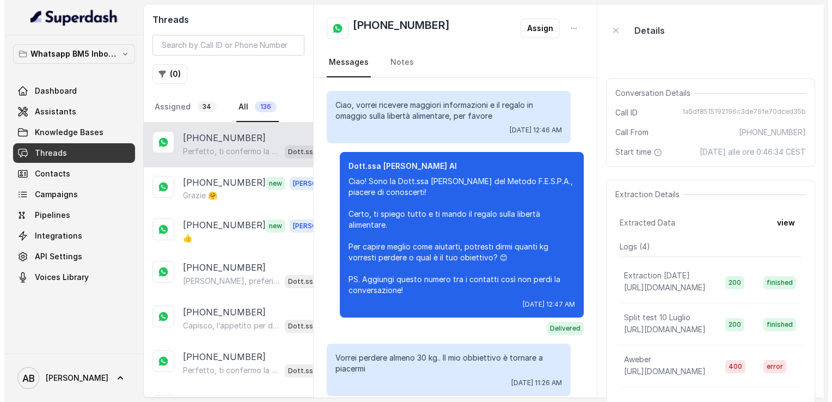
scroll to position [980, 0]
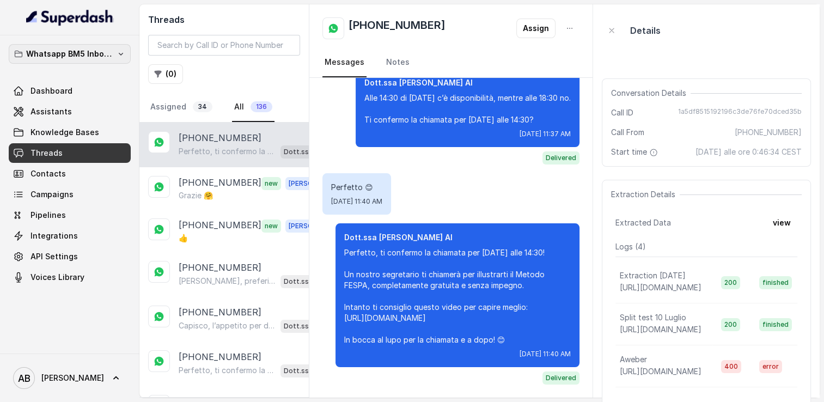
click at [79, 47] on p "Whatsapp BM5 Inbound" at bounding box center [69, 53] width 87 height 13
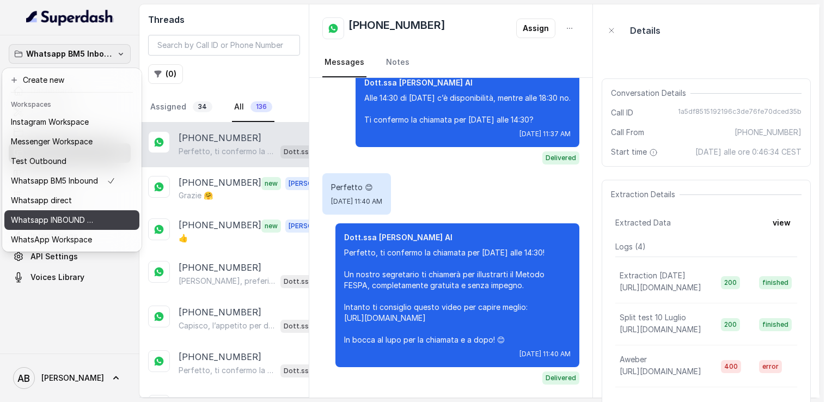
click at [72, 221] on p "Whatsapp INBOUND Workspace" at bounding box center [54, 219] width 87 height 13
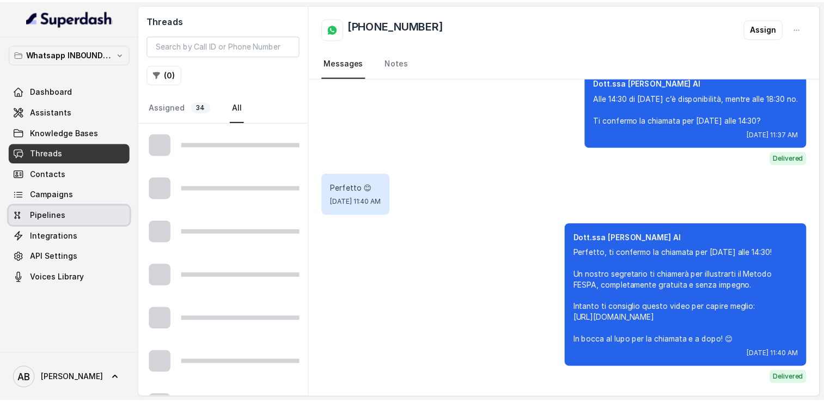
scroll to position [889, 0]
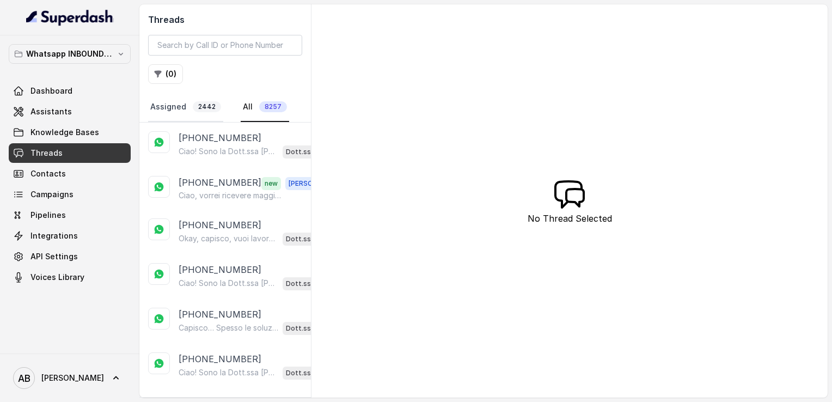
click at [172, 111] on link "Assigned 2442" at bounding box center [185, 107] width 75 height 29
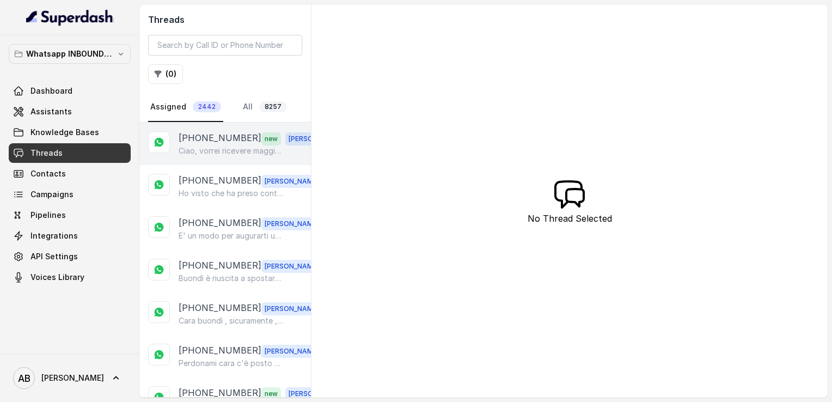
click at [205, 127] on div "[PHONE_NUMBER] new [PERSON_NAME], vorrei ricevere maggiori informazioni e il re…" at bounding box center [225, 144] width 172 height 42
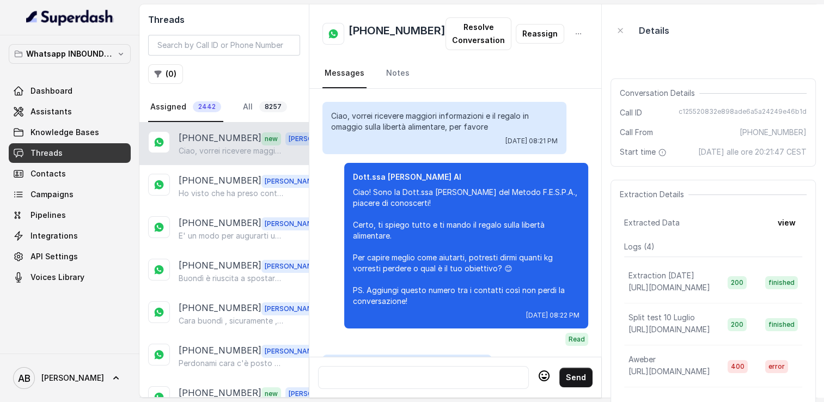
scroll to position [1270, 0]
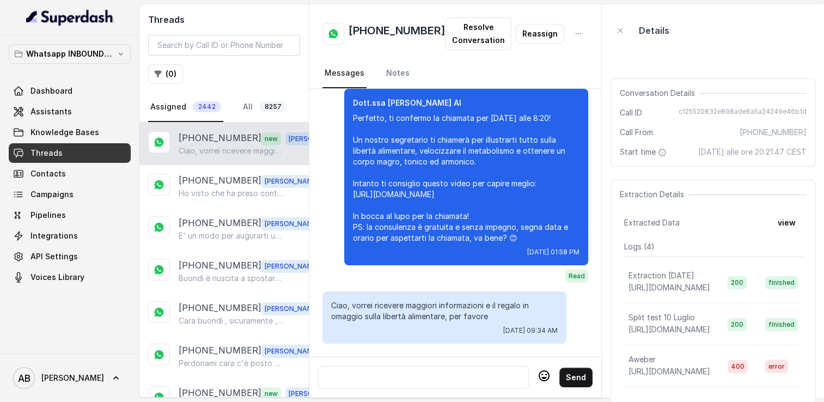
click at [223, 163] on div "[PHONE_NUMBER] new [PERSON_NAME], vorrei ricevere maggiori informazioni e il re…" at bounding box center [223, 144] width 169 height 42
click at [218, 178] on p "[PHONE_NUMBER]" at bounding box center [220, 181] width 83 height 14
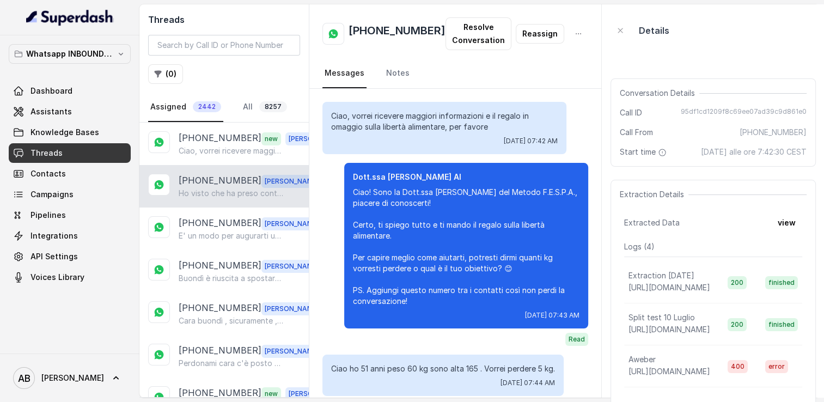
scroll to position [2105, 0]
